Goal: Information Seeking & Learning: Stay updated

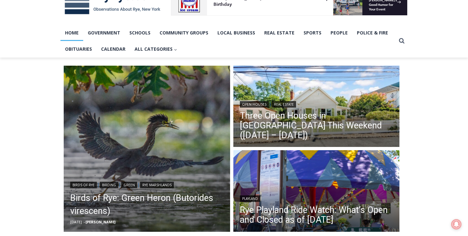
scroll to position [116, 0]
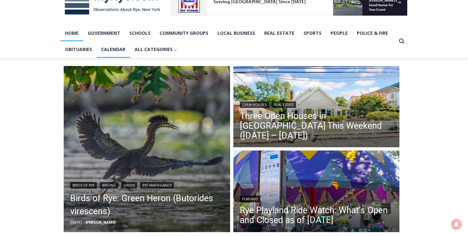
click at [117, 51] on link "Calendar" at bounding box center [113, 49] width 33 height 16
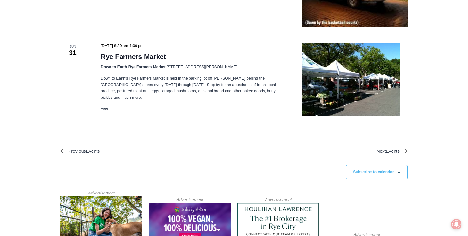
scroll to position [1584, 0]
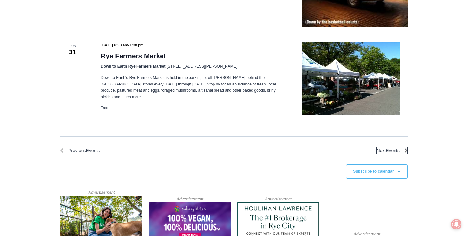
click at [386, 148] on span "Events" at bounding box center [393, 150] width 14 height 5
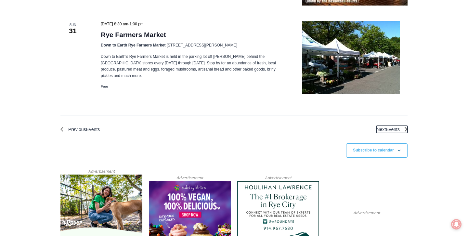
scroll to position [1606, 0]
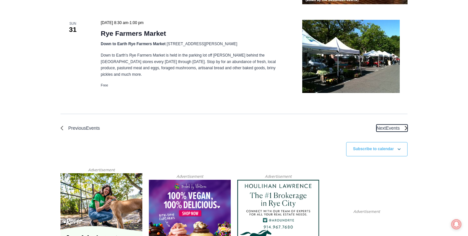
click at [391, 126] on span "Events" at bounding box center [393, 128] width 14 height 5
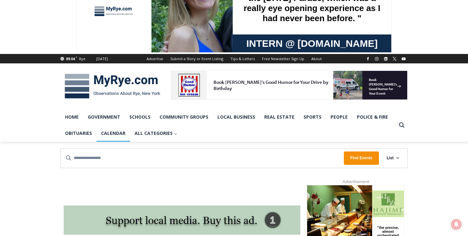
scroll to position [0, 0]
